Goal: Task Accomplishment & Management: Manage account settings

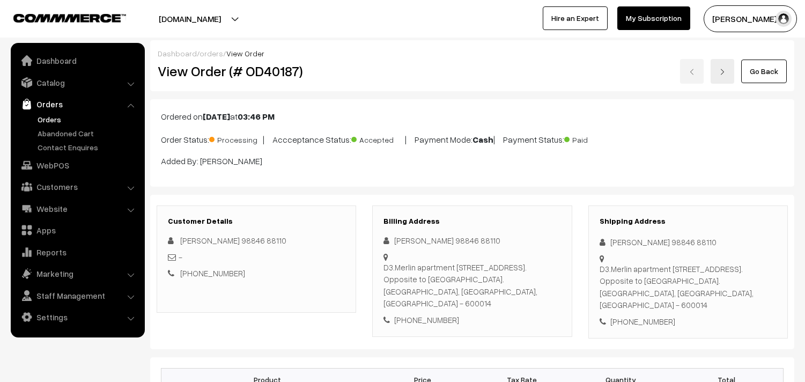
scroll to position [477, 0]
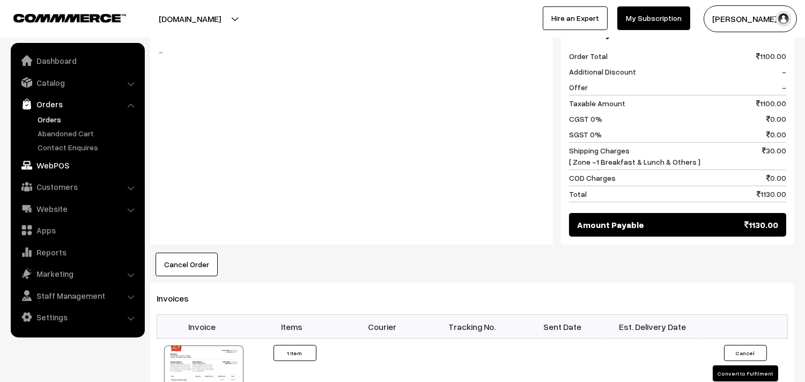
click at [62, 159] on link "WebPOS" at bounding box center [77, 165] width 128 height 19
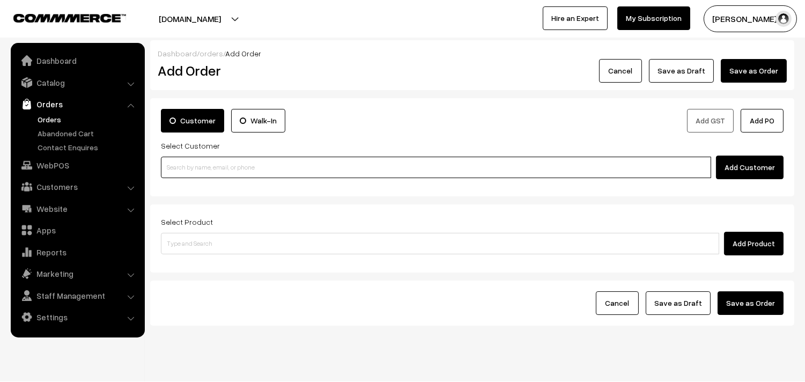
click at [240, 169] on input at bounding box center [436, 167] width 551 height 21
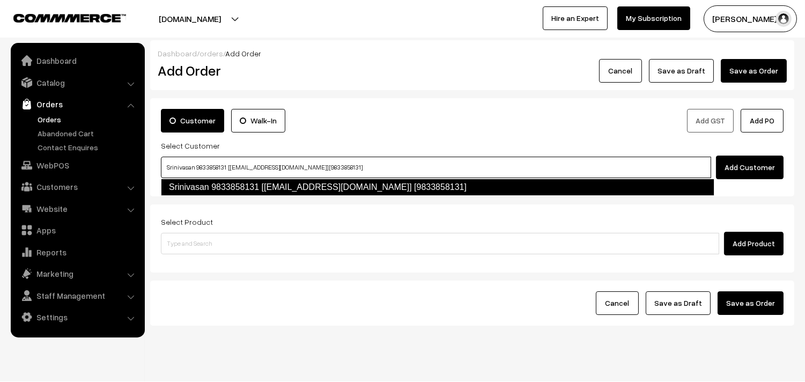
type input "Srinivasan 9833858131 [[EMAIL_ADDRESS][DOMAIN_NAME]] [9833858131]"
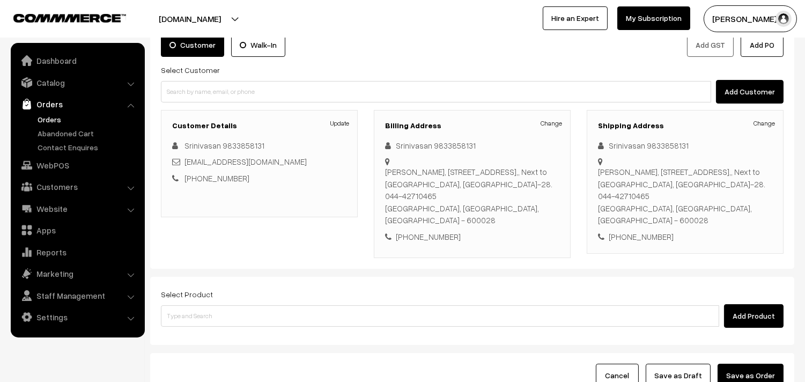
scroll to position [158, 0]
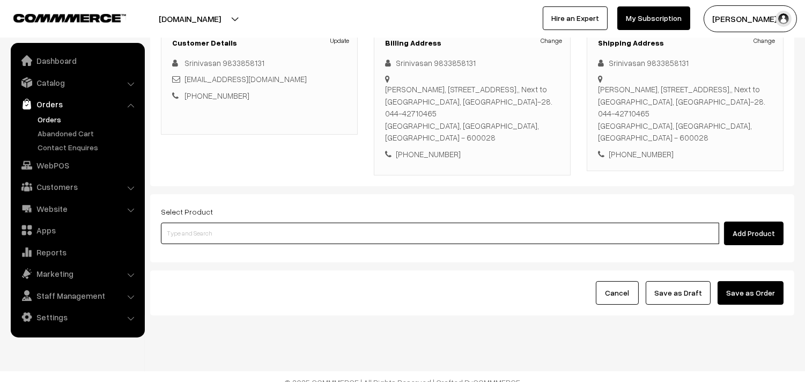
click at [294, 223] on input at bounding box center [440, 233] width 559 height 21
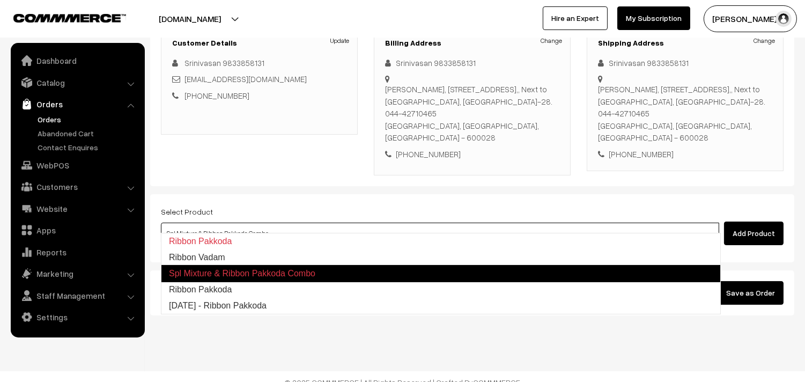
type input "Ribbon Pakkoda"
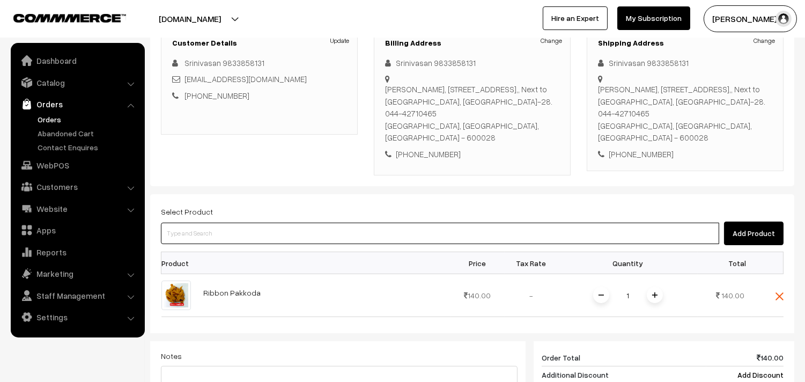
click at [294, 223] on input at bounding box center [440, 233] width 559 height 21
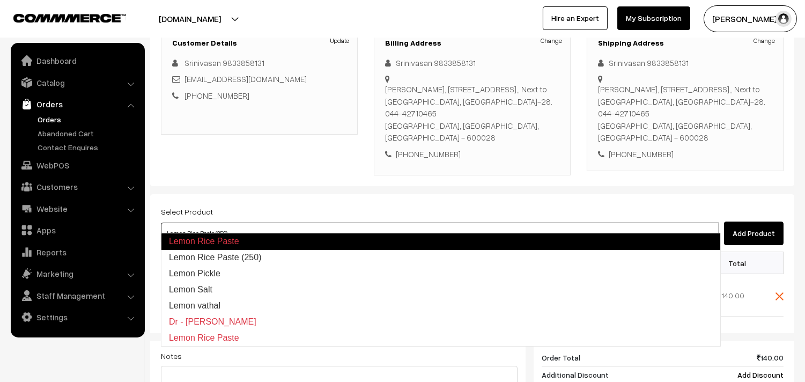
type input "Lemon Pickle"
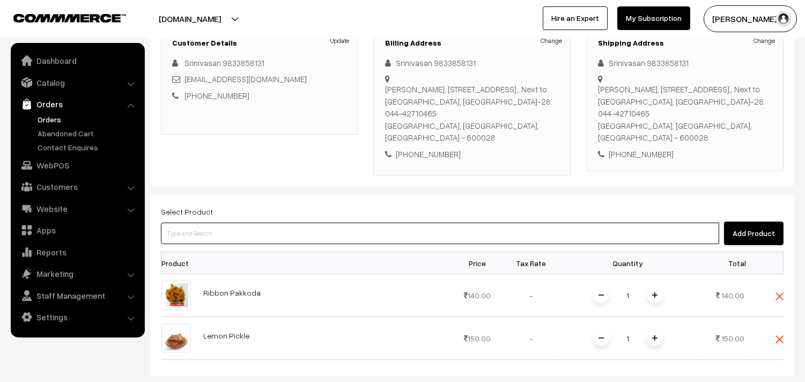
click at [294, 223] on input at bounding box center [440, 233] width 559 height 21
type input "kichi"
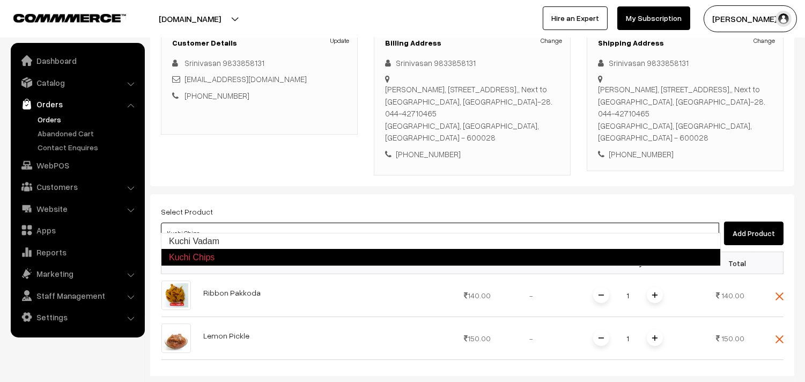
type input "Kuchi Vadam"
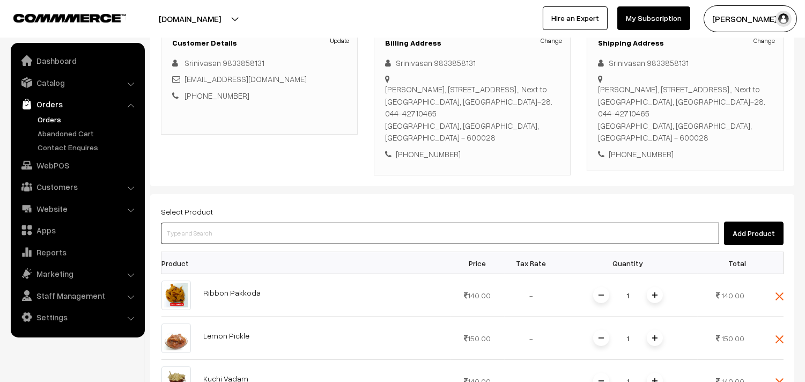
click at [294, 223] on input at bounding box center [440, 233] width 559 height 21
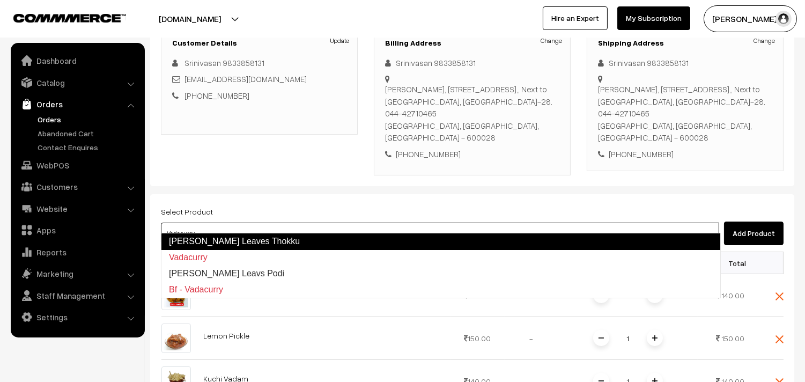
type input "Curry Leavs Podi"
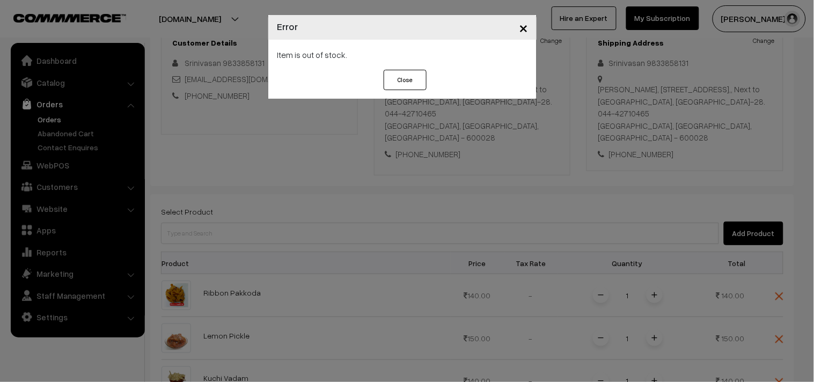
click at [404, 191] on div "× Error Item is out of stock. Close" at bounding box center [407, 191] width 814 height 382
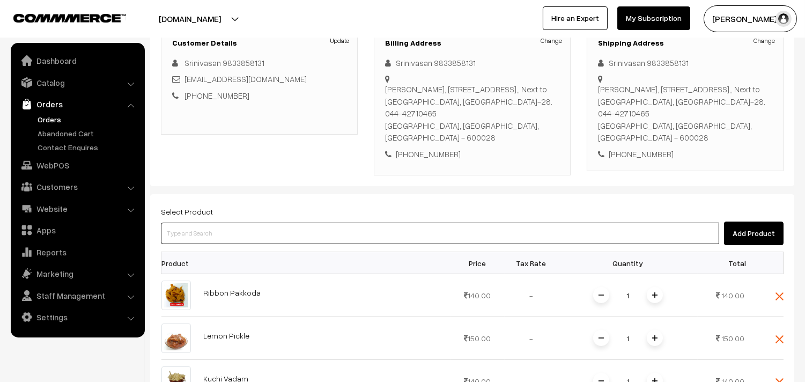
click at [247, 223] on input at bounding box center [440, 233] width 559 height 21
click at [209, 223] on input at bounding box center [440, 233] width 559 height 21
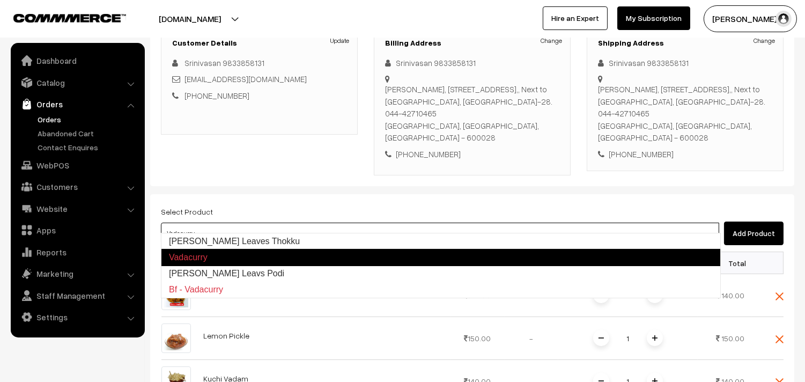
type input "[PERSON_NAME] Leavs Podi"
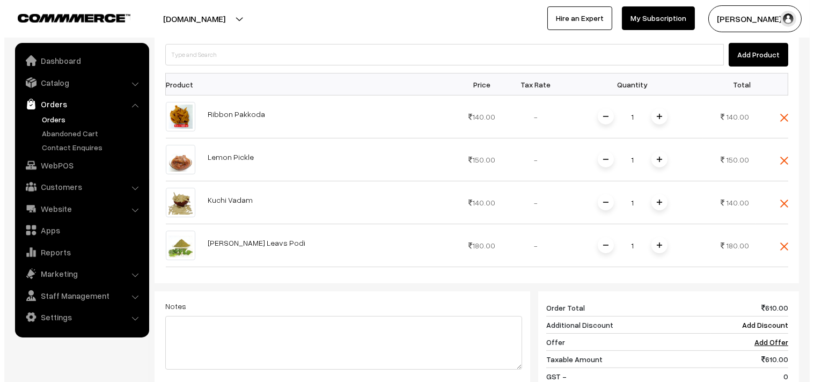
scroll to position [548, 0]
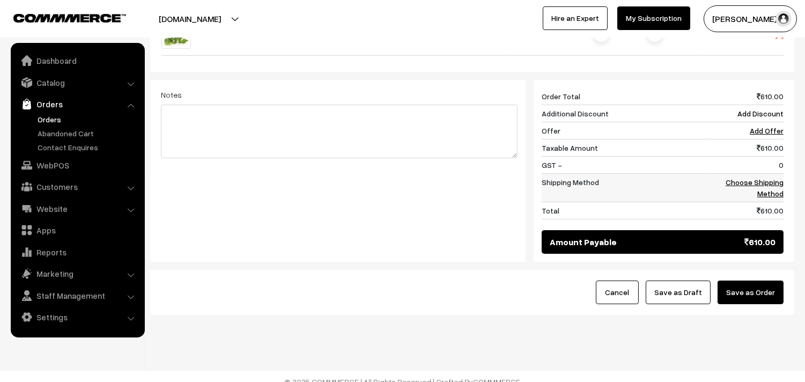
click at [761, 178] on link "Choose Shipping Method" at bounding box center [755, 188] width 58 height 20
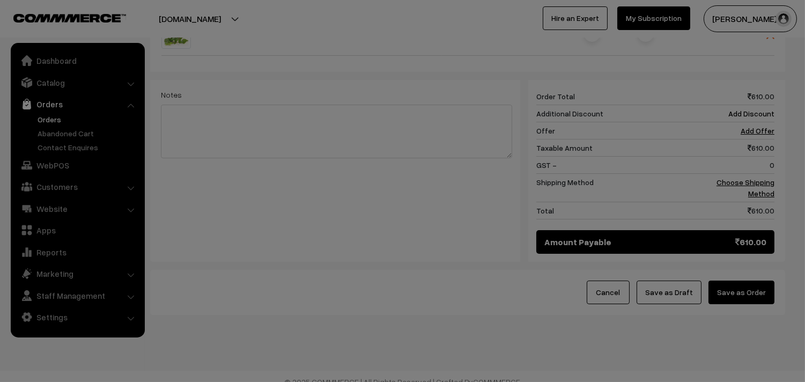
click at [0, 0] on div "× Add Shipping Please wait..." at bounding box center [0, 0] width 0 height 0
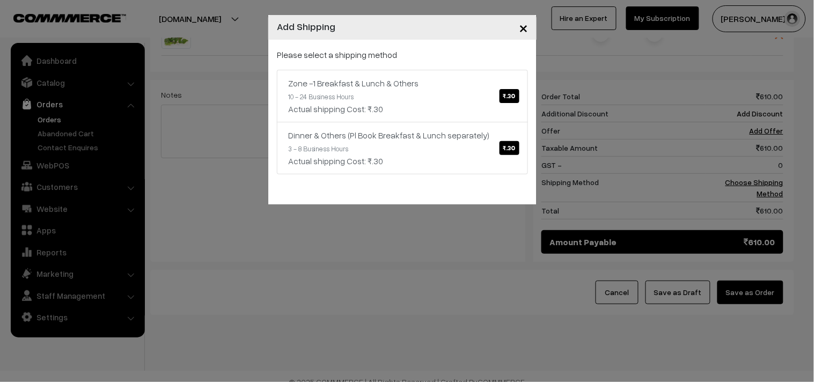
click at [776, 171] on div "× Add Shipping Please select a shipping method Zone -1 Breakfast & Lunch & Othe…" at bounding box center [407, 191] width 814 height 382
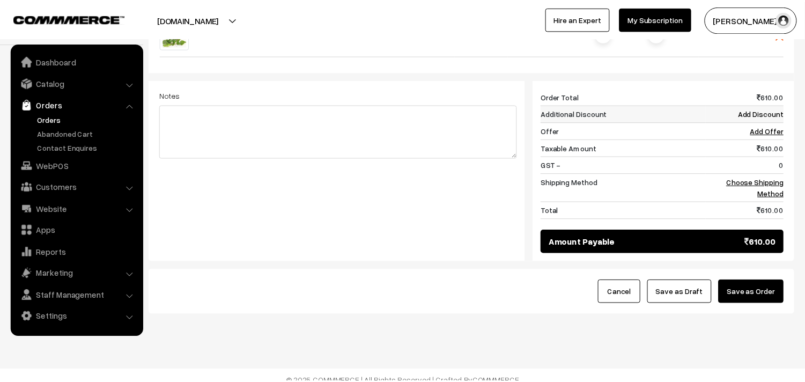
scroll to position [537, 0]
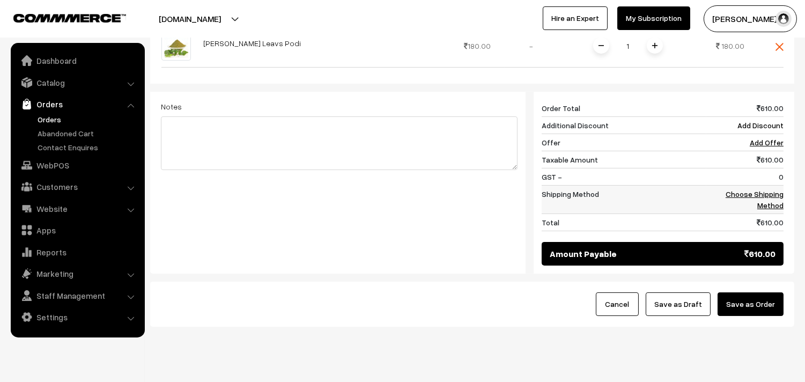
click at [772, 195] on link "Choose Shipping Method" at bounding box center [755, 199] width 58 height 20
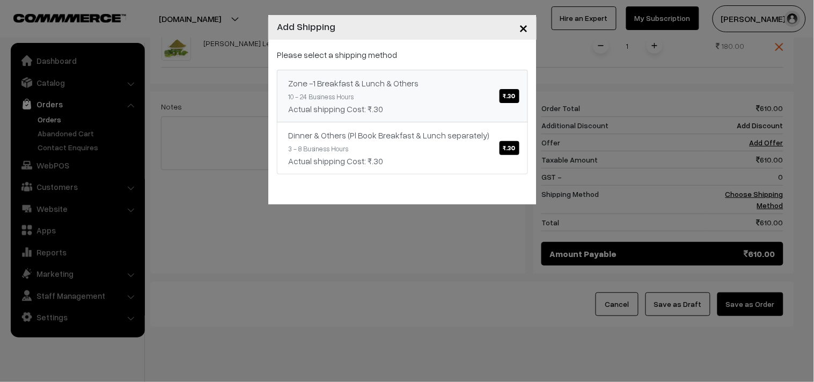
click at [479, 82] on div "Zone -1 Breakfast & Lunch & Others ₹.30" at bounding box center [402, 83] width 229 height 13
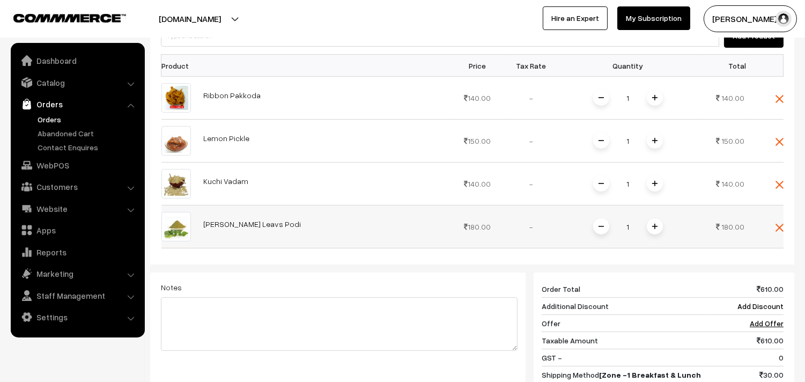
scroll to position [369, 0]
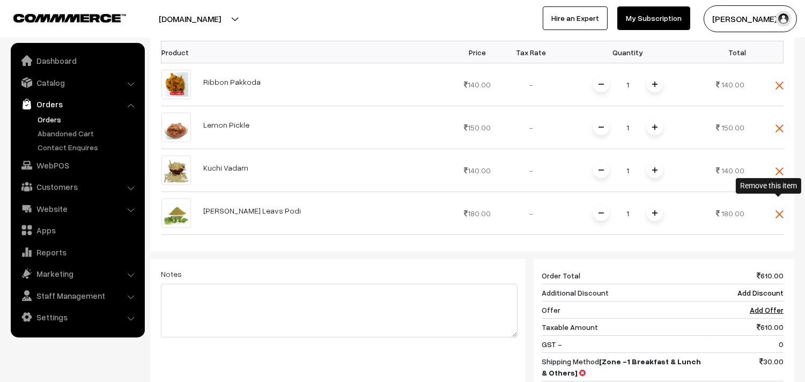
drag, startPoint x: 779, startPoint y: 204, endPoint x: 786, endPoint y: 207, distance: 6.8
click at [780, 210] on img at bounding box center [780, 214] width 8 height 8
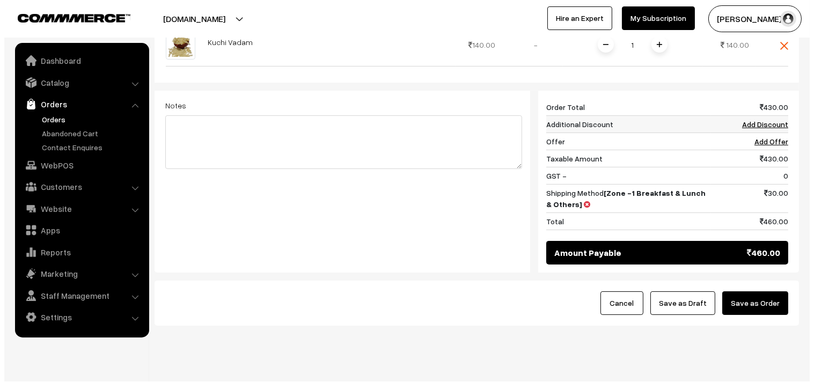
scroll to position [506, 0]
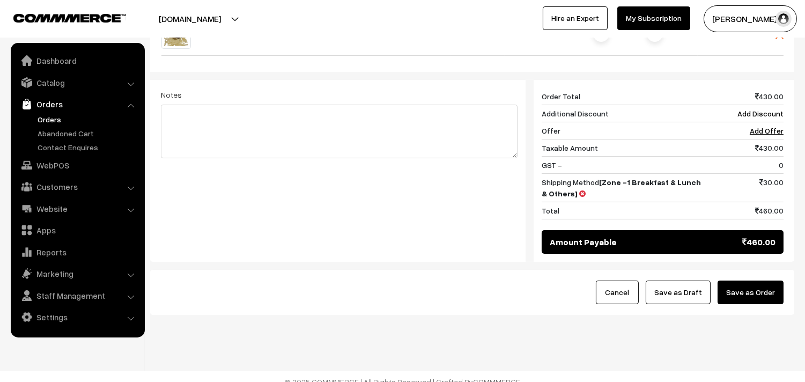
click at [749, 292] on button "Save as Order" at bounding box center [751, 293] width 66 height 24
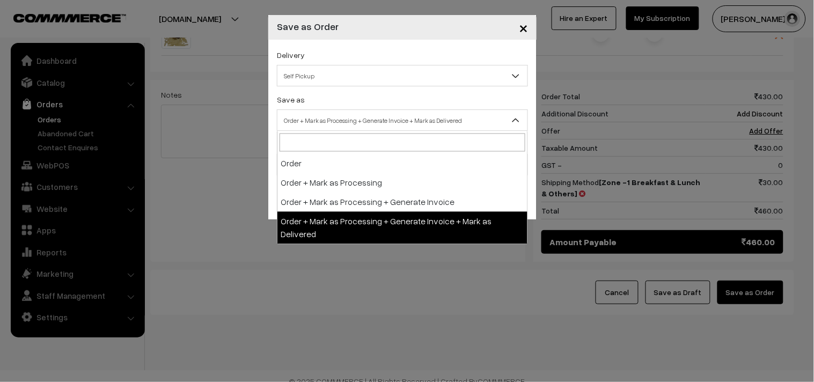
click at [390, 112] on span "Order + Mark as Processing + Generate Invoice + Mark as Delivered" at bounding box center [402, 120] width 250 height 19
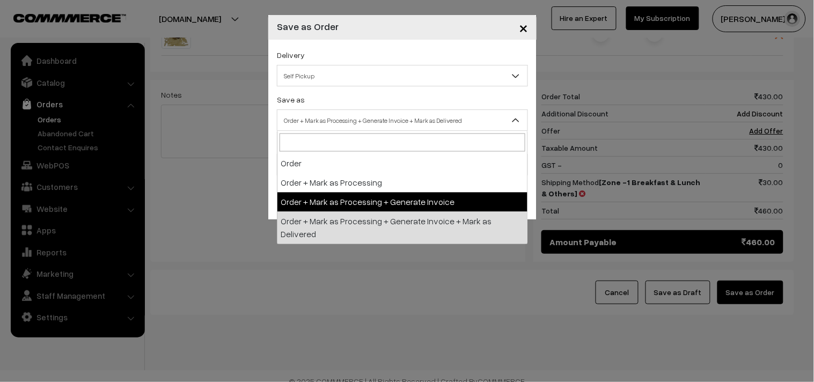
select select "3"
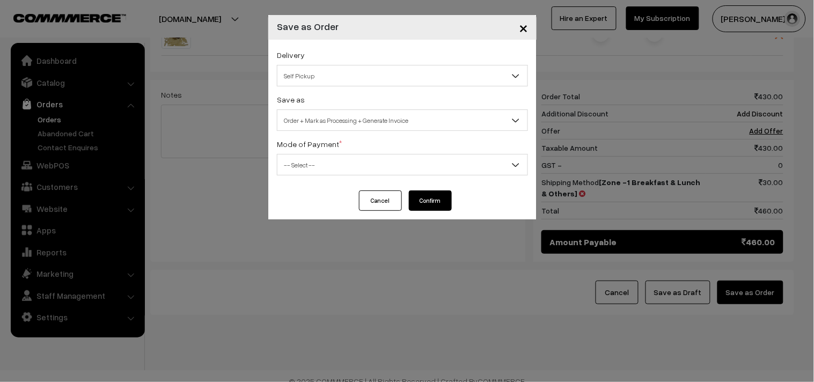
click at [323, 171] on span "-- Select --" at bounding box center [402, 165] width 250 height 19
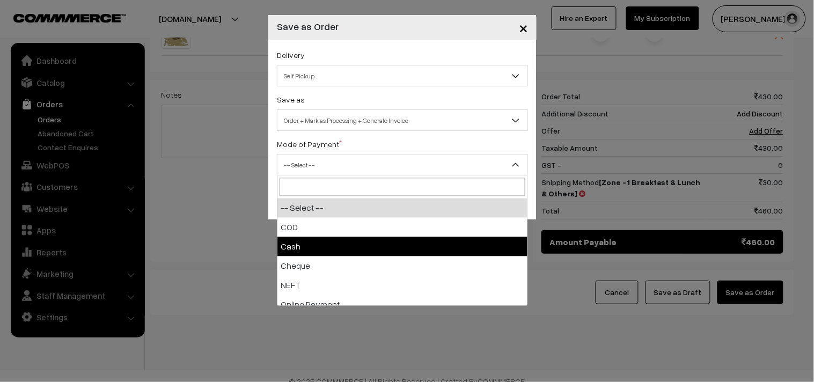
select select "2"
checkbox input "true"
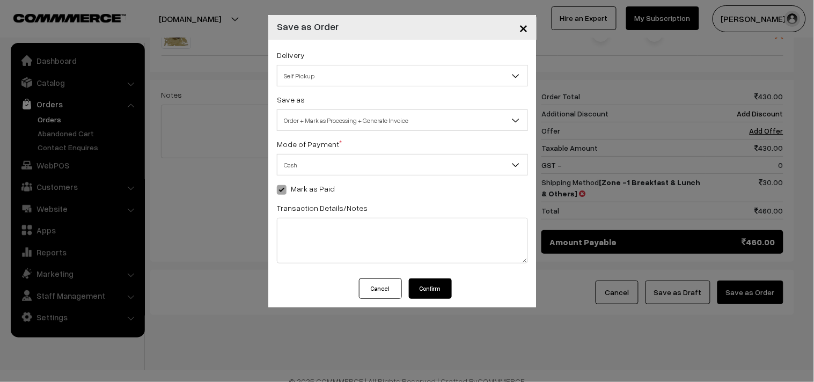
click at [430, 292] on button "Confirm" at bounding box center [430, 289] width 43 height 20
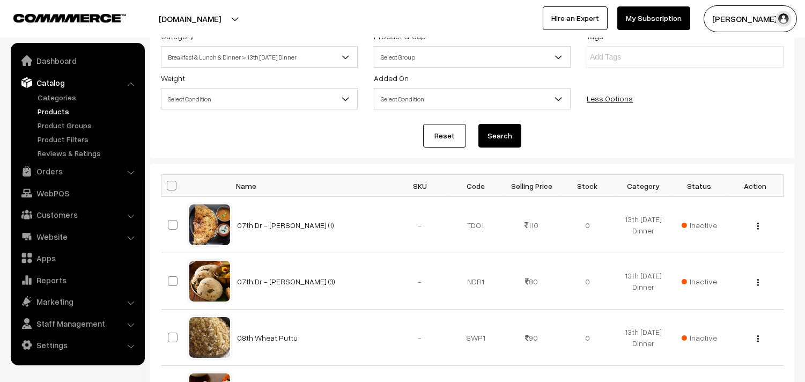
scroll to position [298, 0]
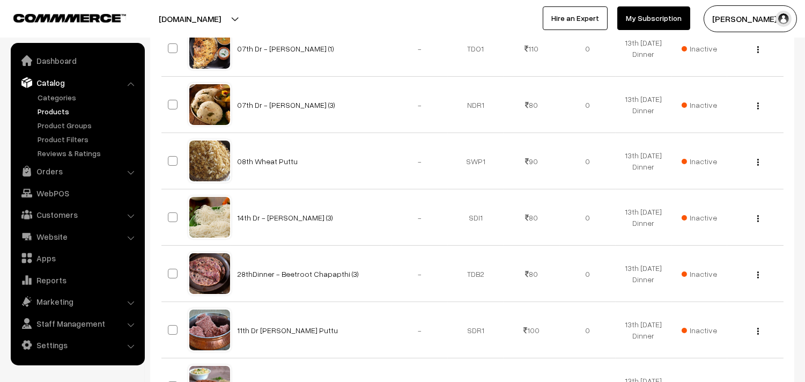
click at [56, 107] on link "Products" at bounding box center [88, 111] width 106 height 11
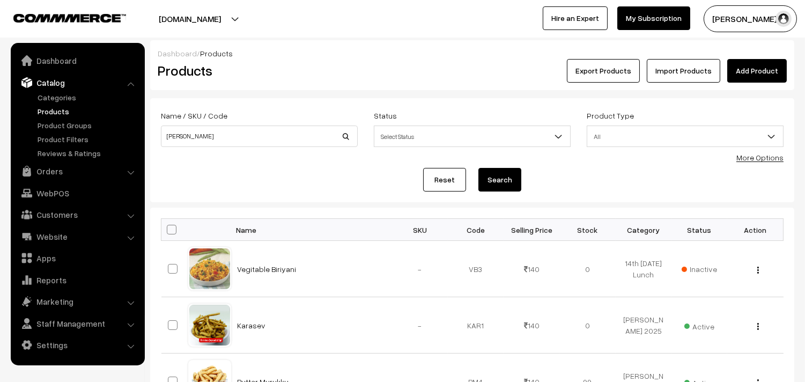
type input "[PERSON_NAME]"
click at [479, 168] on button "Search" at bounding box center [500, 180] width 43 height 24
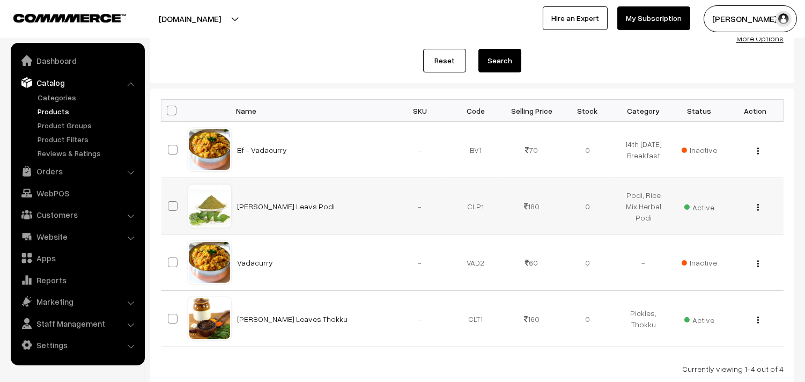
scroll to position [179, 0]
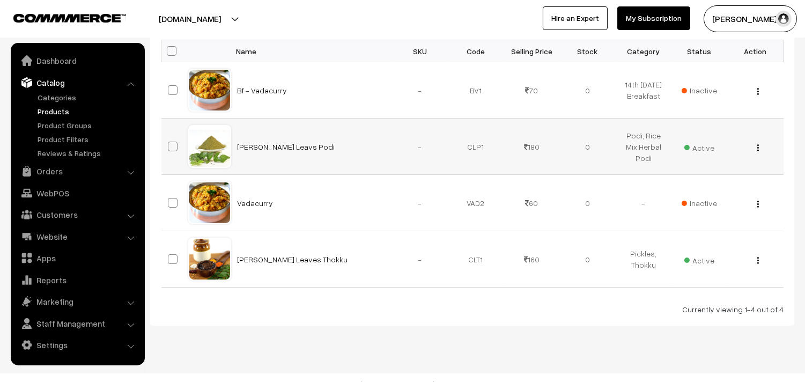
click at [758, 146] on img "button" at bounding box center [759, 147] width 2 height 7
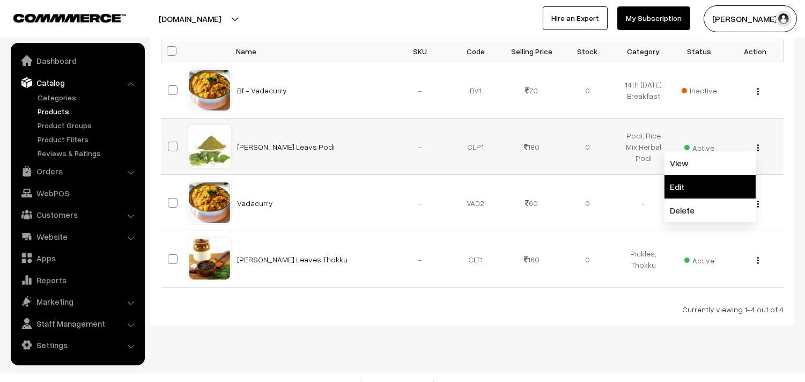
click at [698, 192] on link "Edit" at bounding box center [710, 187] width 91 height 24
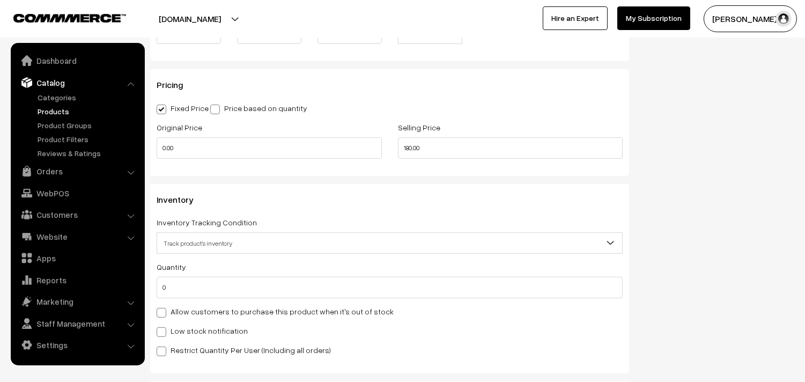
scroll to position [1013, 0]
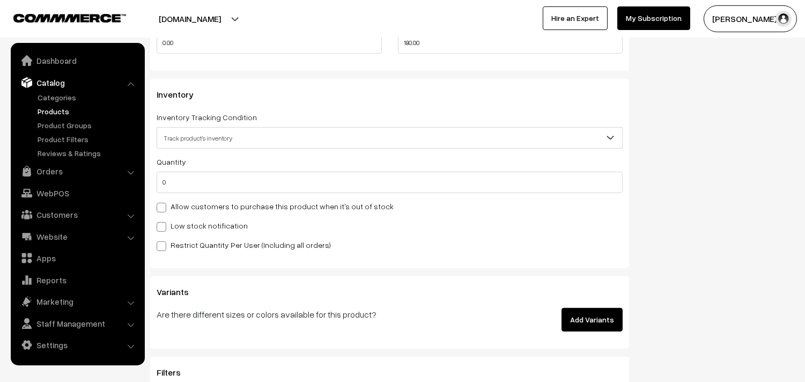
click at [191, 208] on label "Allow customers to purchase this product when it's out of stock" at bounding box center [275, 206] width 237 height 11
click at [164, 208] on input "Allow customers to purchase this product when it's out of stock" at bounding box center [160, 205] width 7 height 7
checkbox input "true"
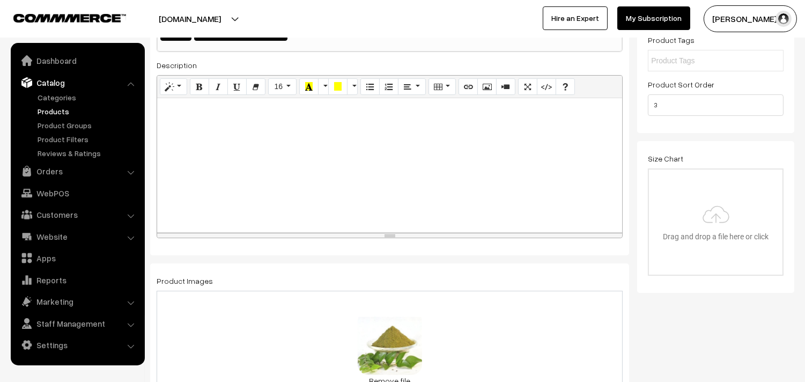
scroll to position [0, 0]
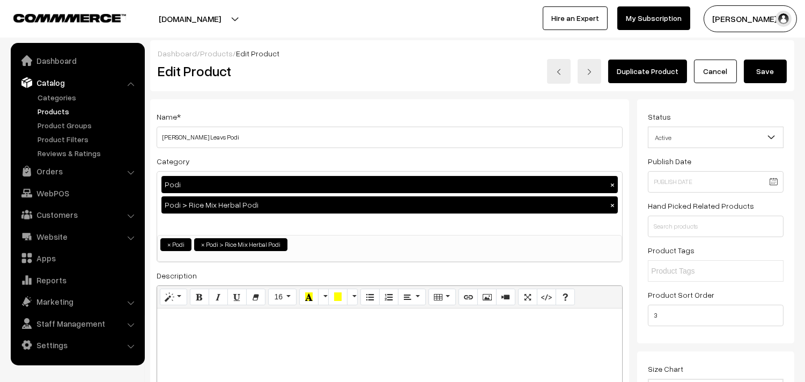
click at [771, 68] on button "Save" at bounding box center [765, 72] width 43 height 24
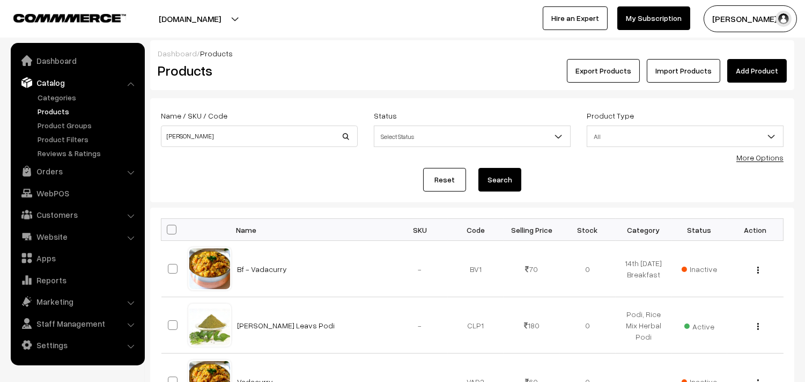
click at [57, 111] on link "Products" at bounding box center [88, 111] width 106 height 11
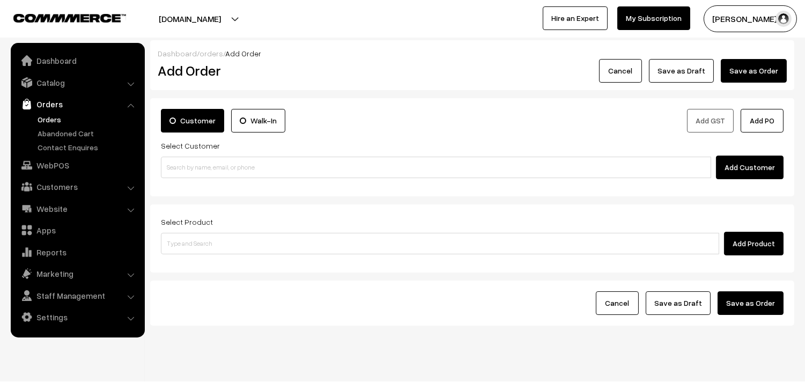
click at [57, 119] on link "Orders" at bounding box center [88, 119] width 106 height 11
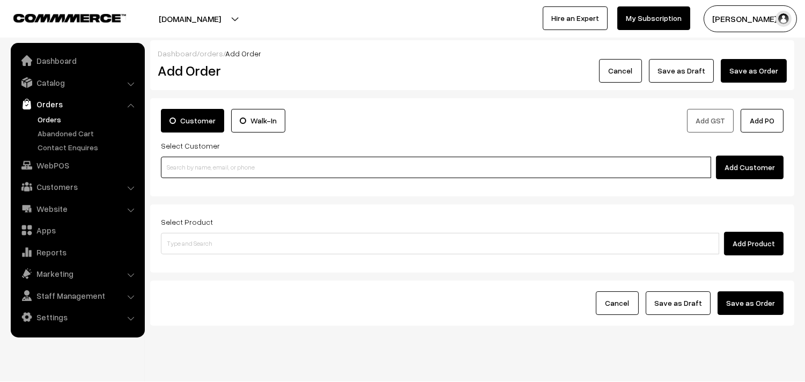
click at [218, 164] on input at bounding box center [436, 167] width 551 height 21
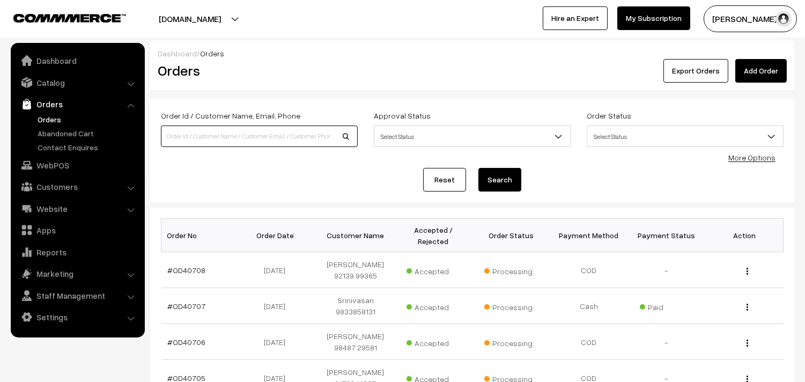
click at [211, 133] on input at bounding box center [259, 136] width 197 height 21
paste input "98404 27401"
click at [188, 136] on input "98404 27401" at bounding box center [259, 136] width 197 height 21
type input "9840427401"
click at [479, 168] on button "Search" at bounding box center [500, 180] width 43 height 24
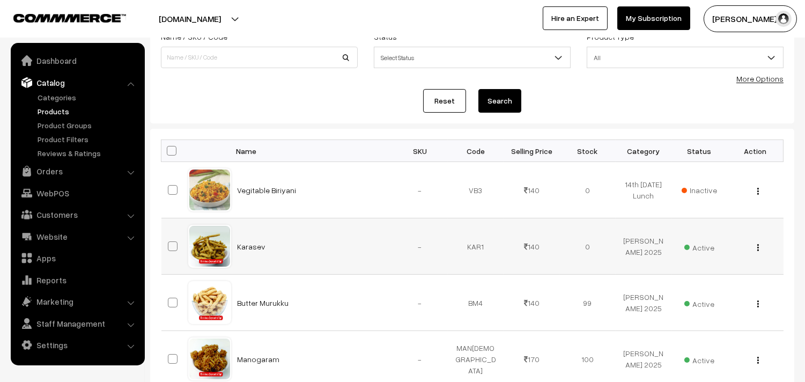
scroll to position [238, 0]
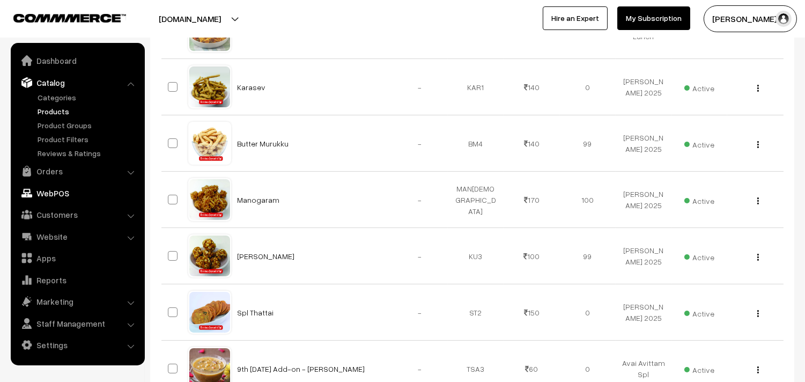
click at [56, 167] on link "Orders" at bounding box center [77, 171] width 128 height 19
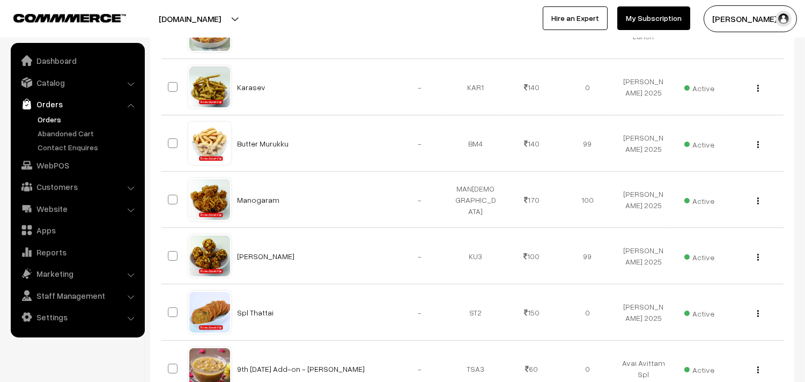
click at [67, 114] on link "Orders" at bounding box center [88, 119] width 106 height 11
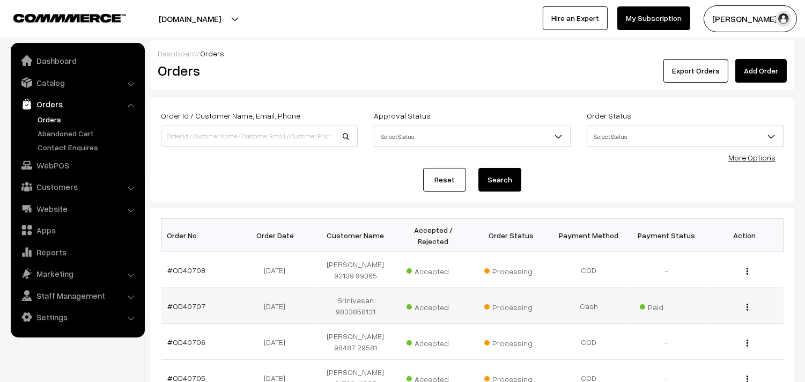
drag, startPoint x: 195, startPoint y: 306, endPoint x: 269, endPoint y: 314, distance: 75.0
click at [195, 306] on link "#OD40707" at bounding box center [187, 306] width 38 height 9
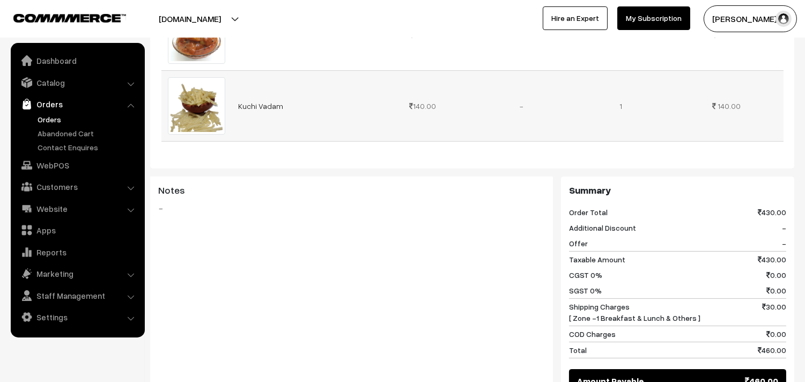
scroll to position [477, 0]
